Goal: Find specific page/section: Find specific page/section

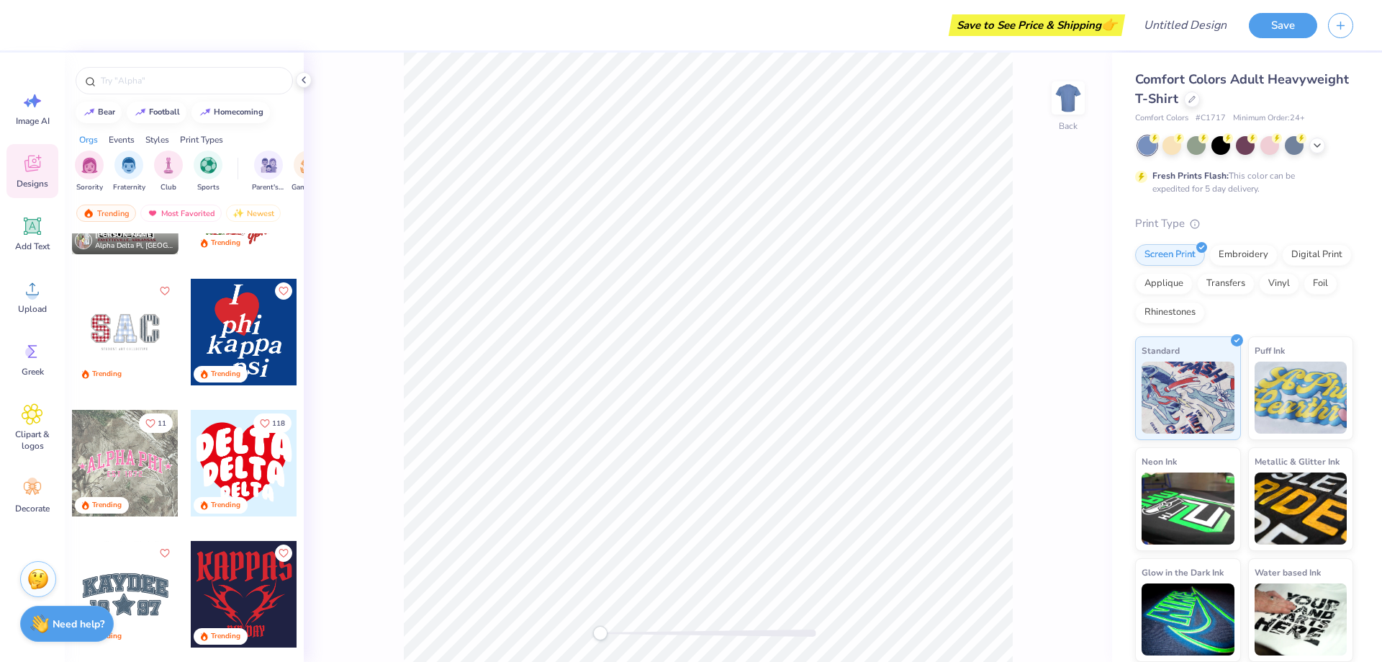
scroll to position [2448, 0]
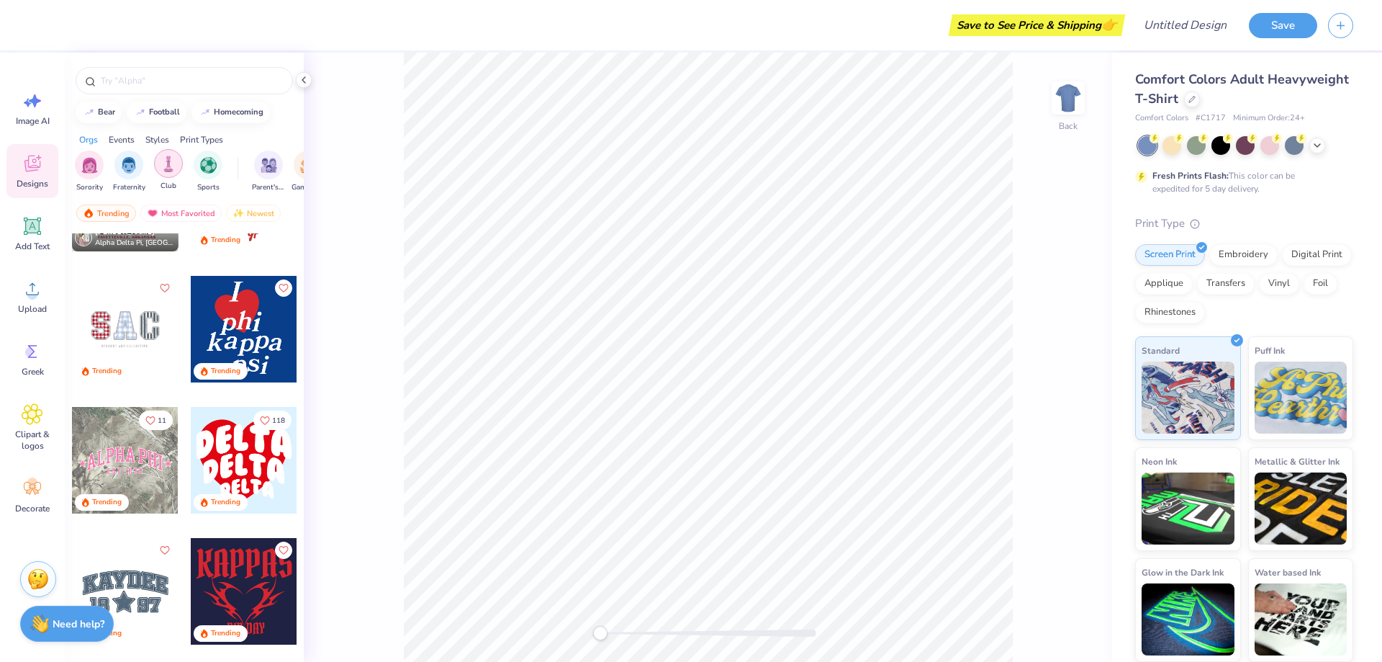
click at [171, 170] on img "filter for Club" at bounding box center [169, 164] width 16 height 17
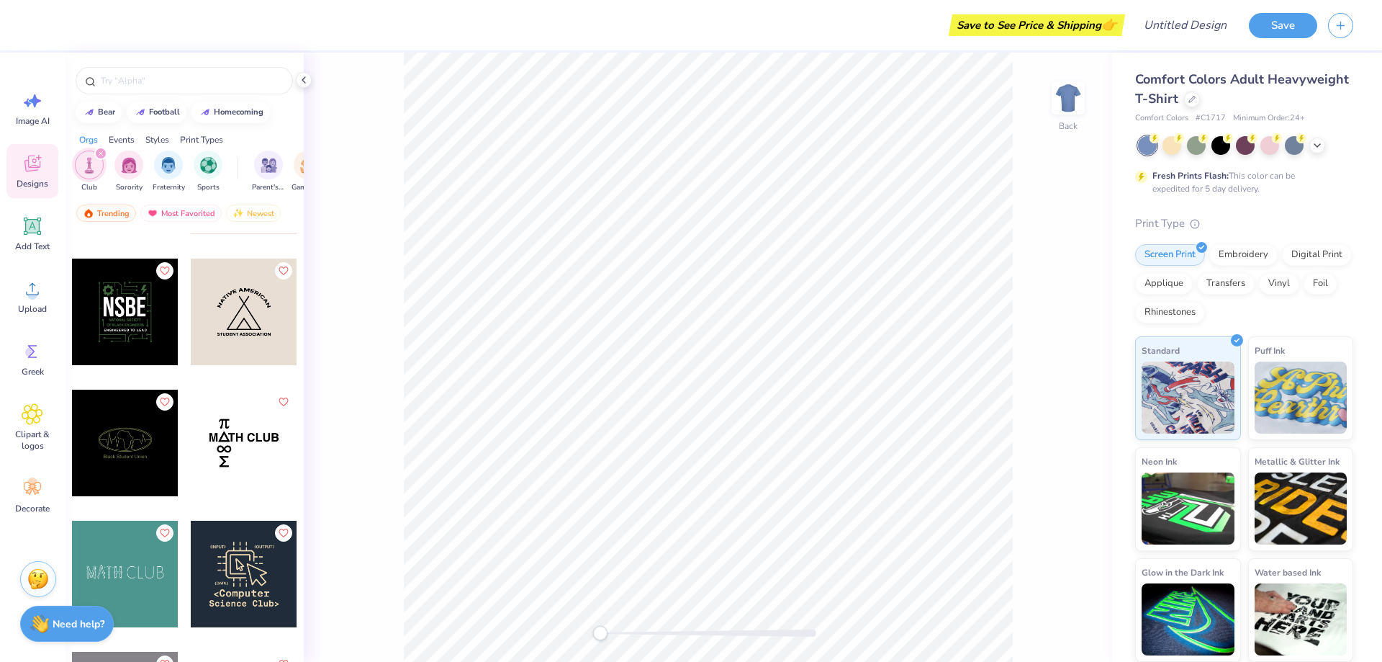
scroll to position [7056, 0]
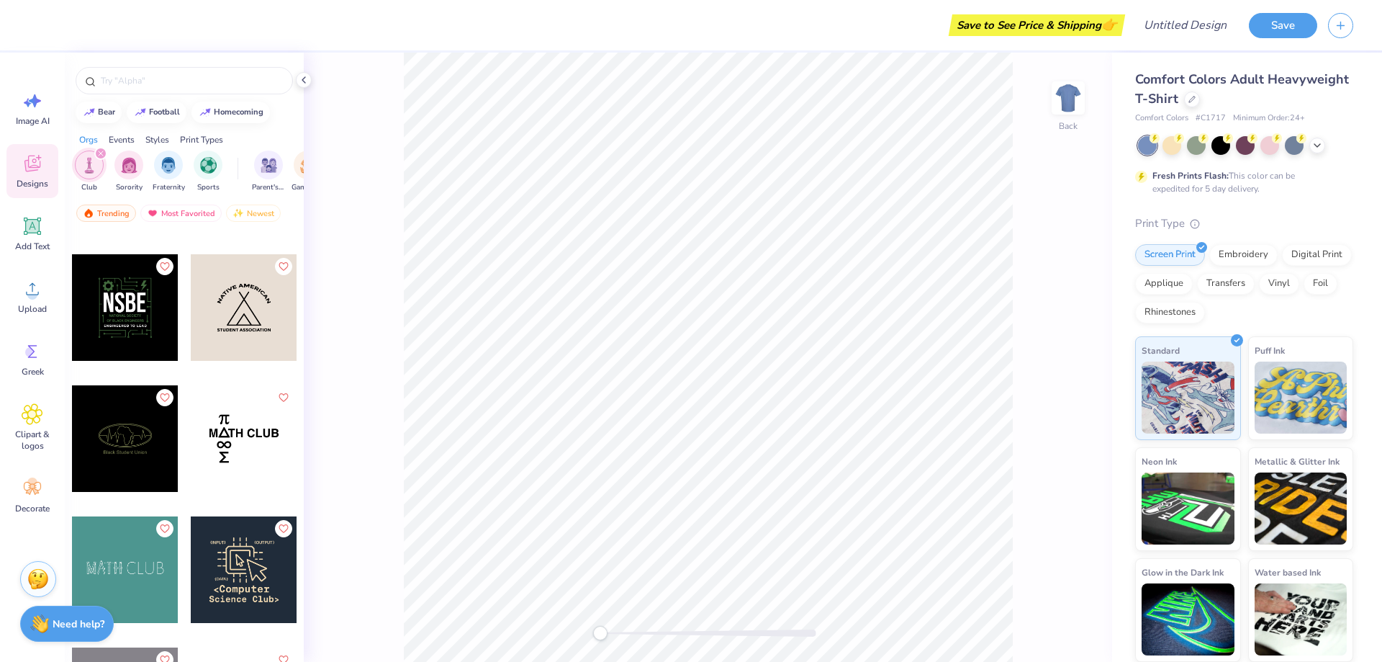
click at [100, 153] on icon "filter for Club" at bounding box center [101, 153] width 4 height 4
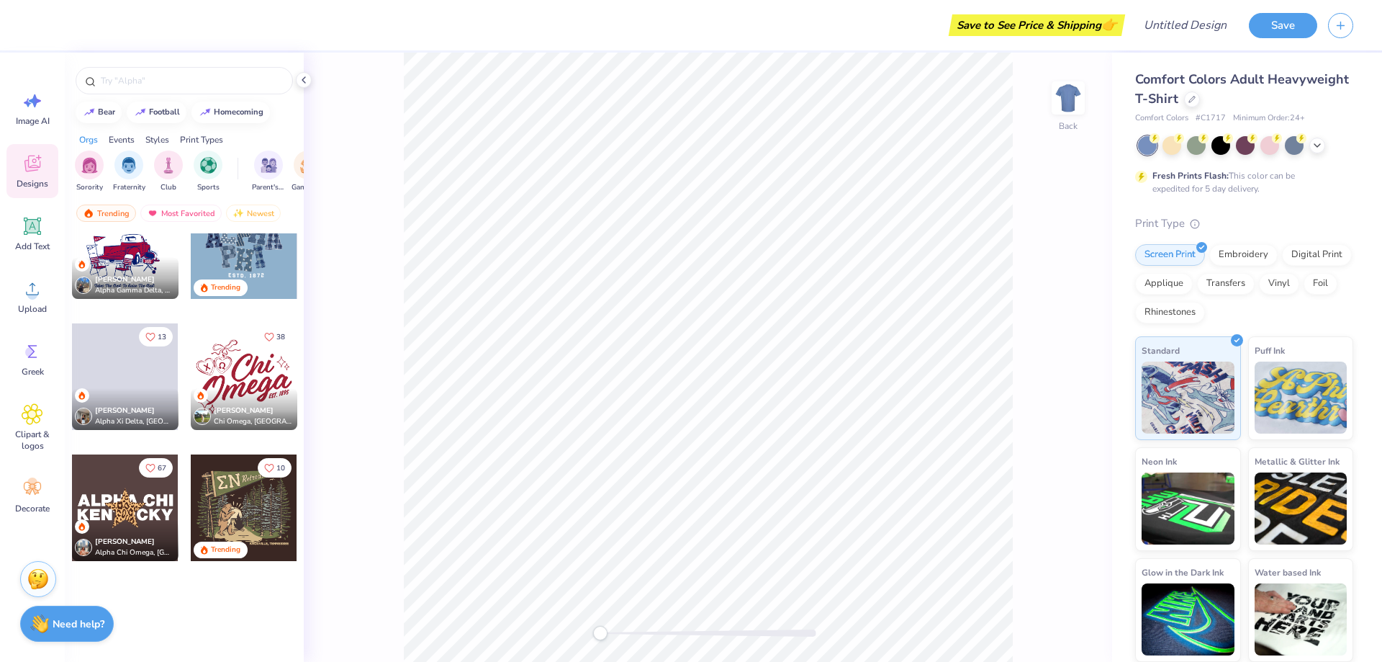
click at [117, 140] on div "Events" at bounding box center [122, 139] width 26 height 13
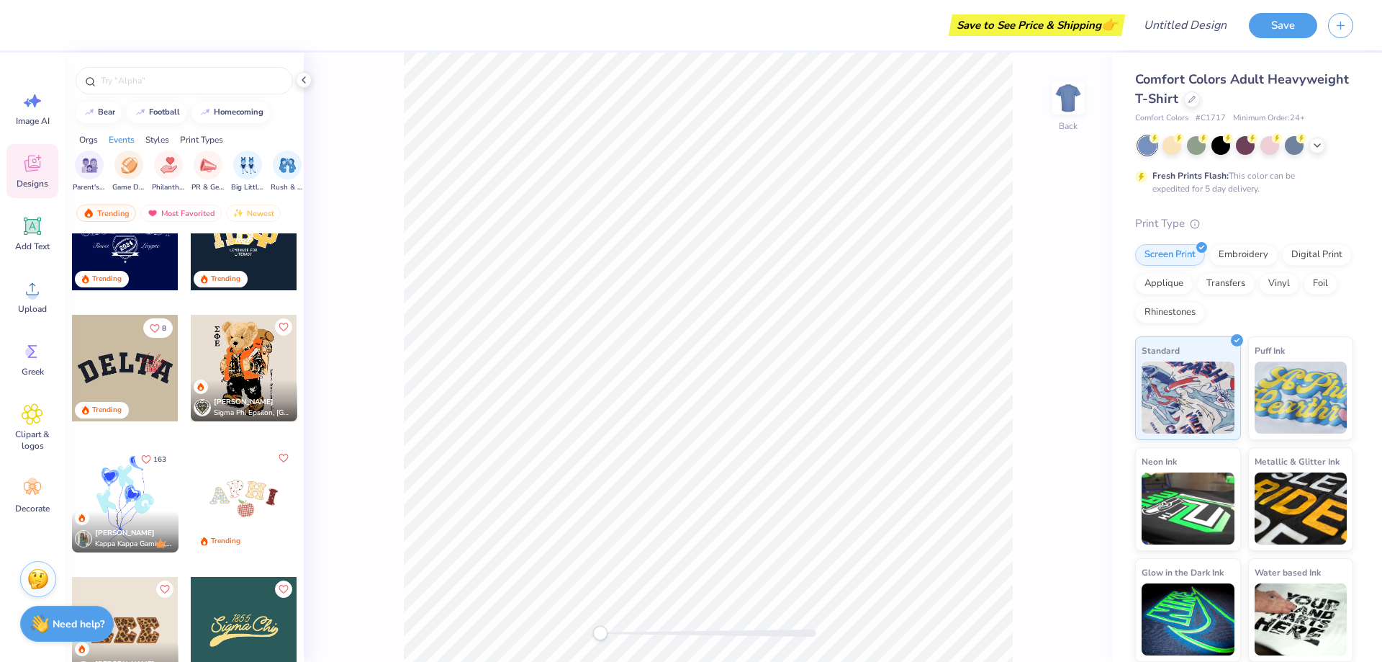
scroll to position [2932, 0]
click at [162, 140] on div "Styles" at bounding box center [157, 139] width 24 height 13
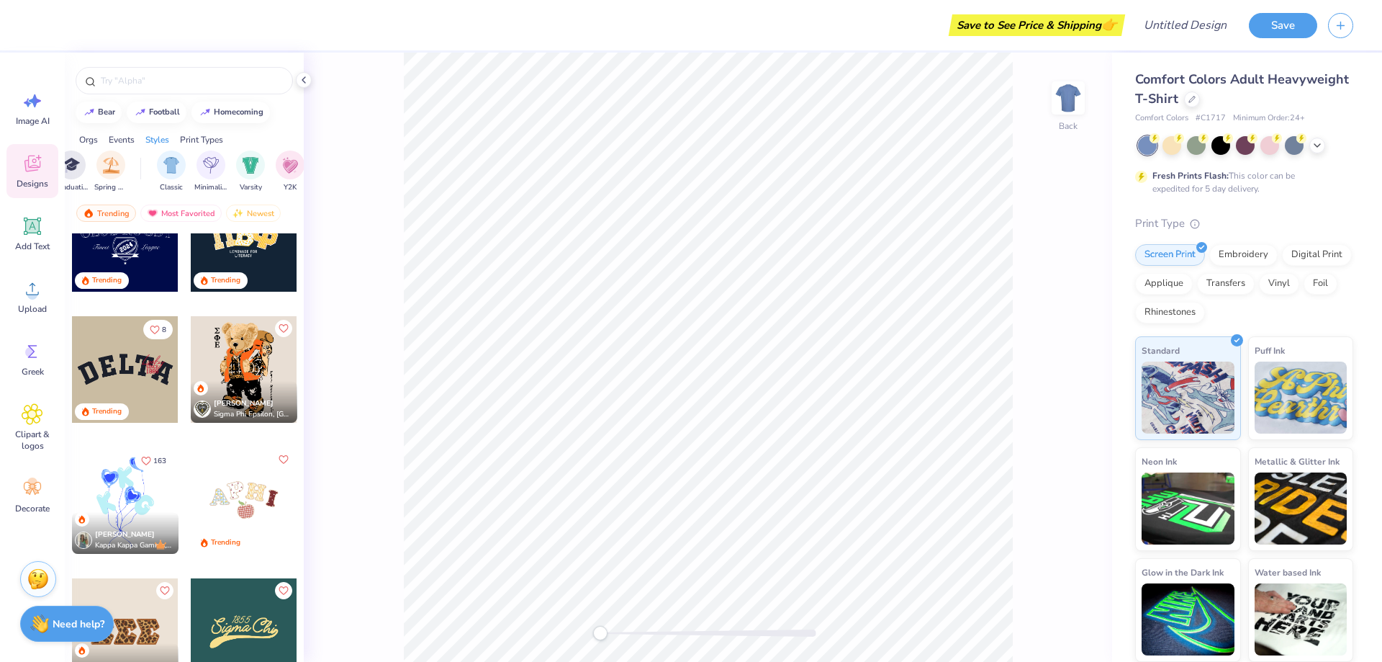
scroll to position [0, 755]
click at [196, 159] on div "filter for Y2K" at bounding box center [208, 163] width 29 height 29
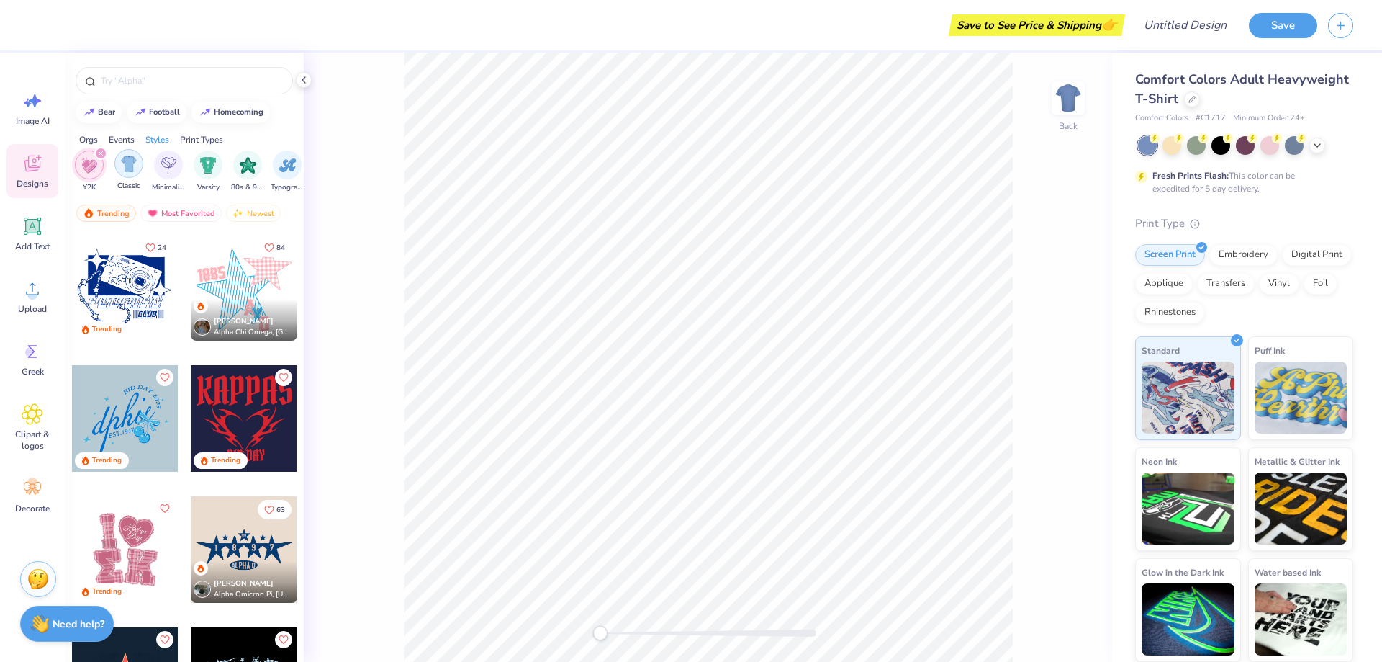
click at [137, 166] on img "filter for Classic" at bounding box center [129, 164] width 17 height 17
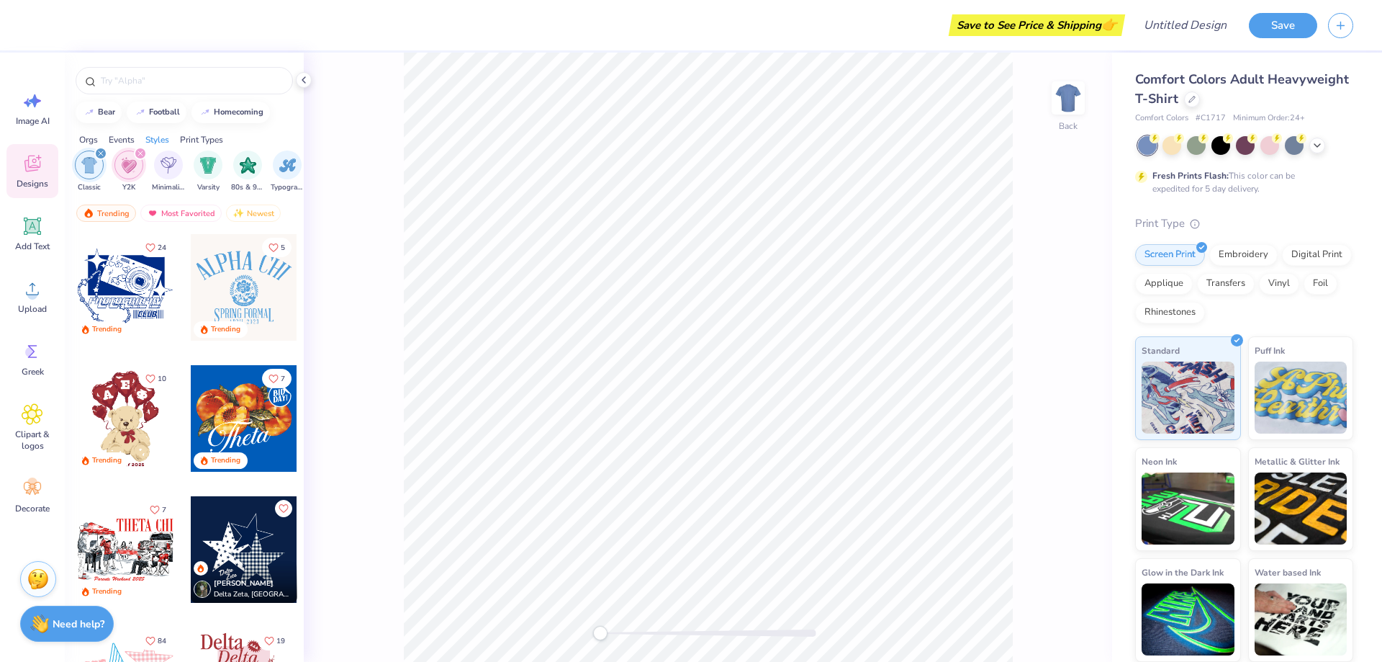
click at [138, 153] on icon "filter for Y2K" at bounding box center [141, 153] width 6 height 6
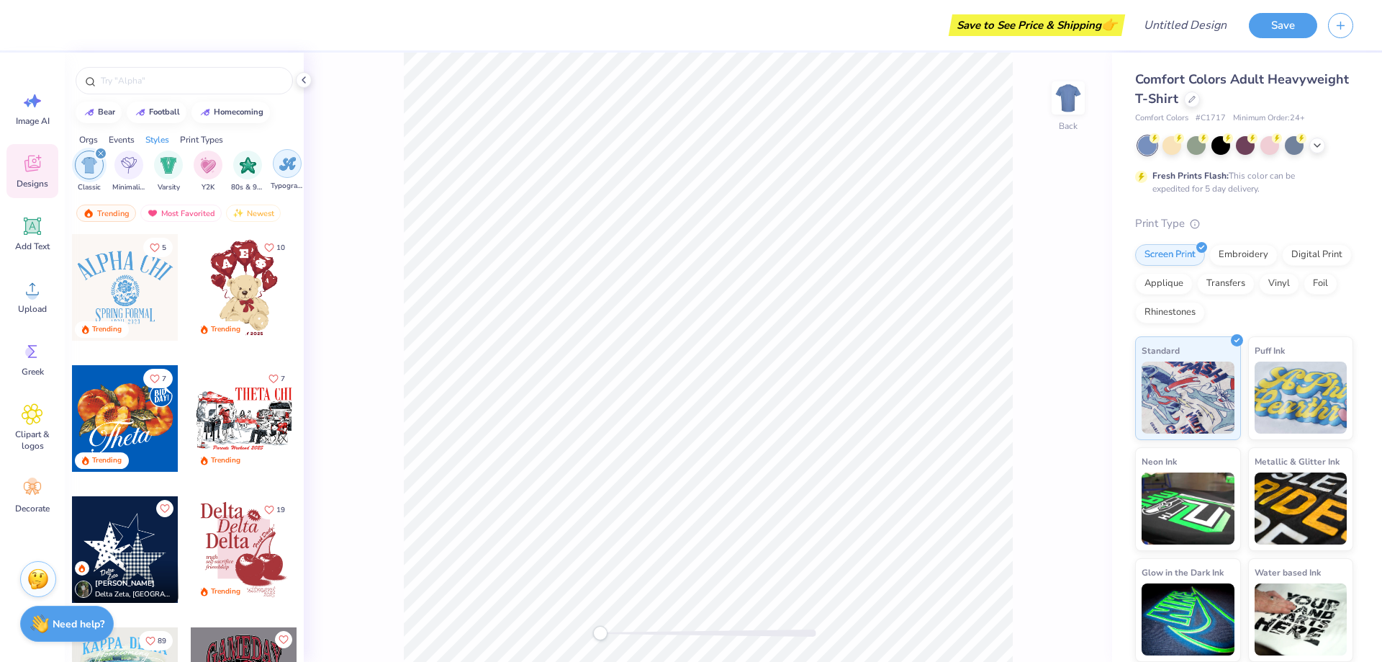
click at [277, 163] on div "filter for Typography" at bounding box center [287, 163] width 29 height 29
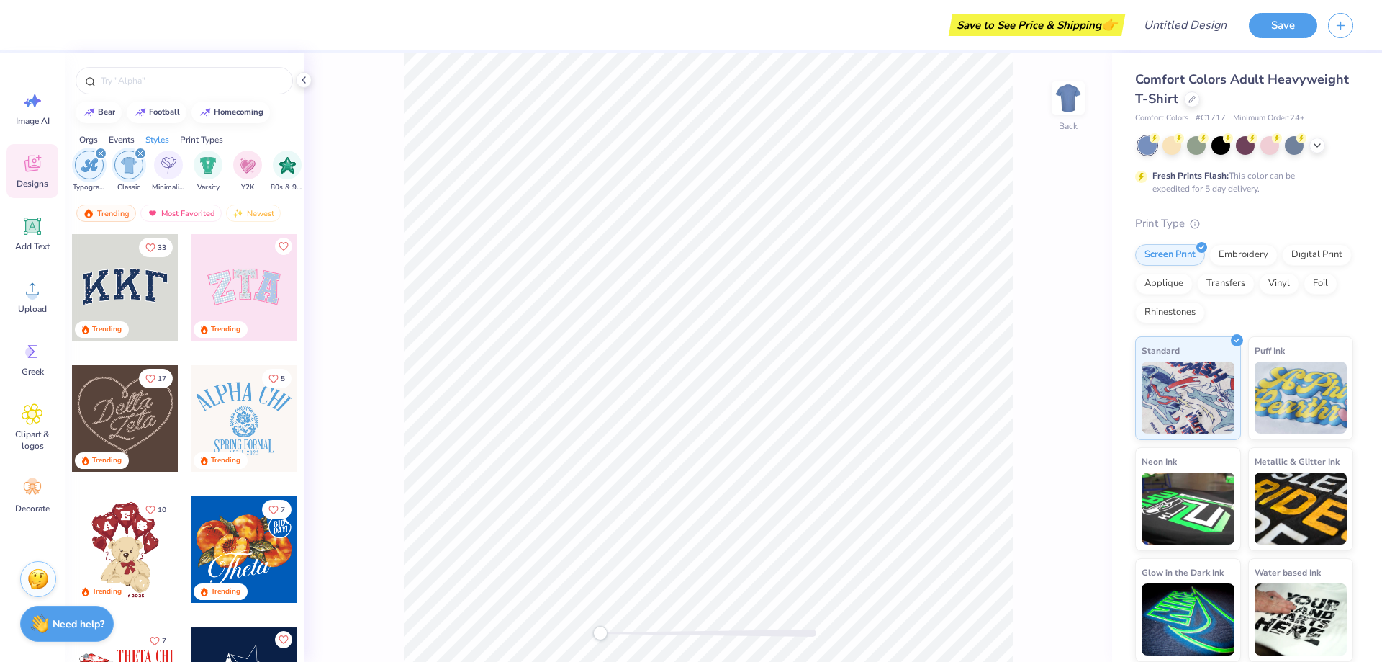
click at [138, 153] on icon "filter for Classic" at bounding box center [141, 153] width 6 height 6
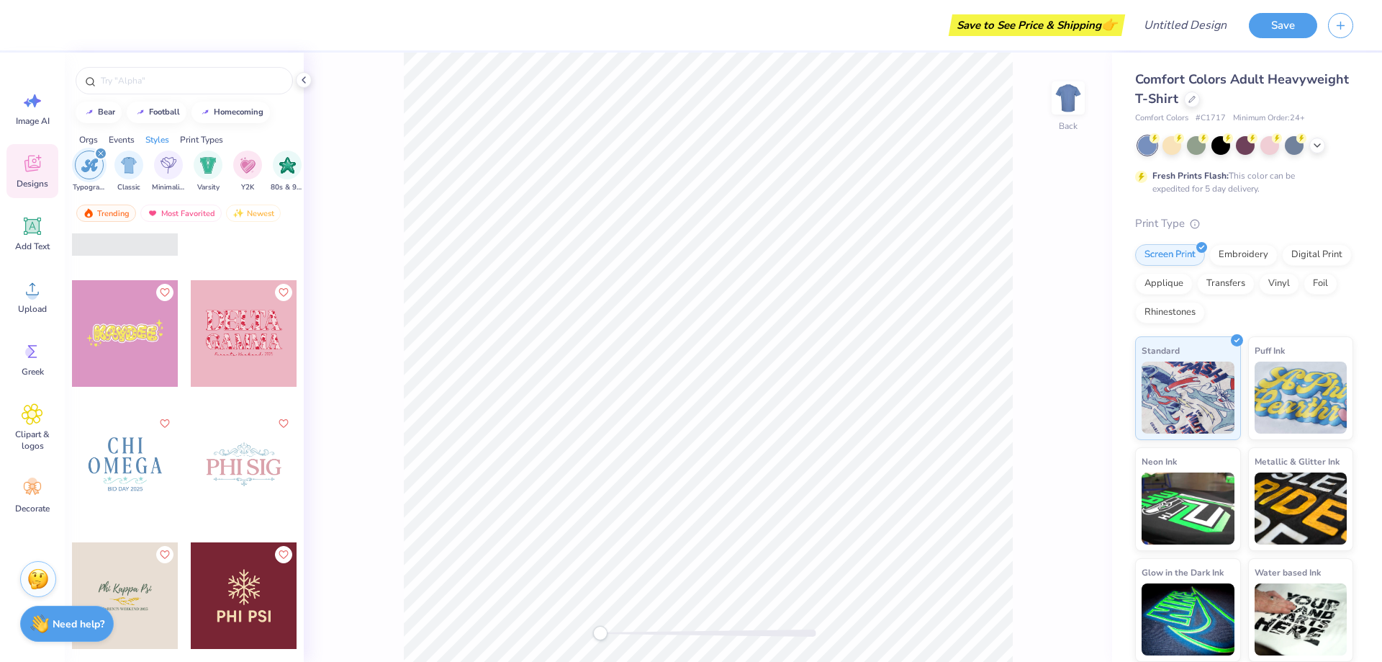
scroll to position [8280, 0]
